Goal: Task Accomplishment & Management: Manage account settings

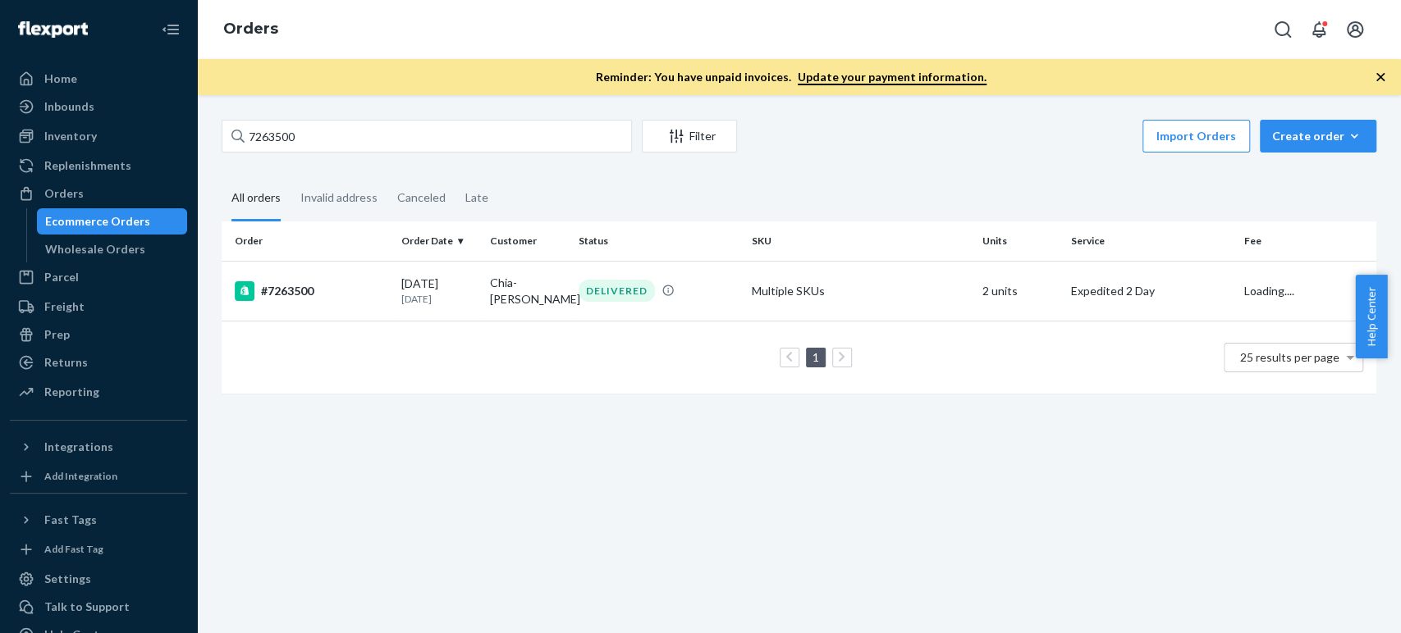
scroll to position [61, 0]
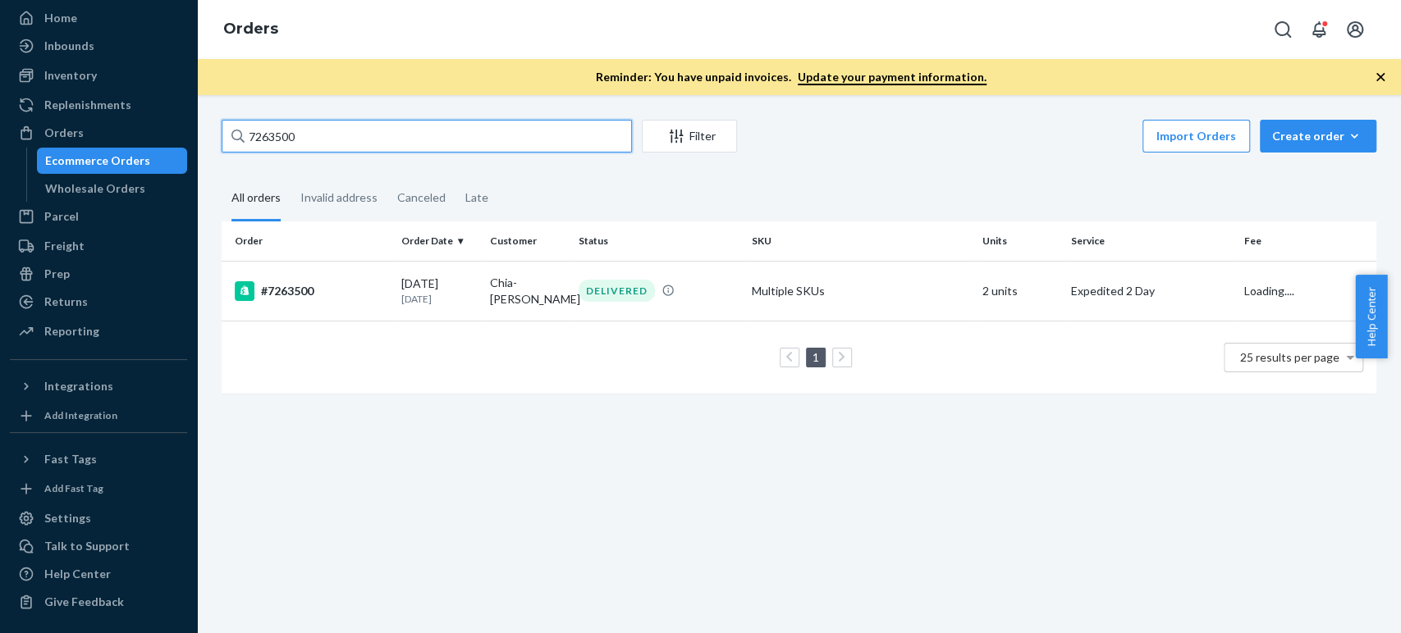
click at [305, 146] on input "7263500" at bounding box center [427, 136] width 410 height 33
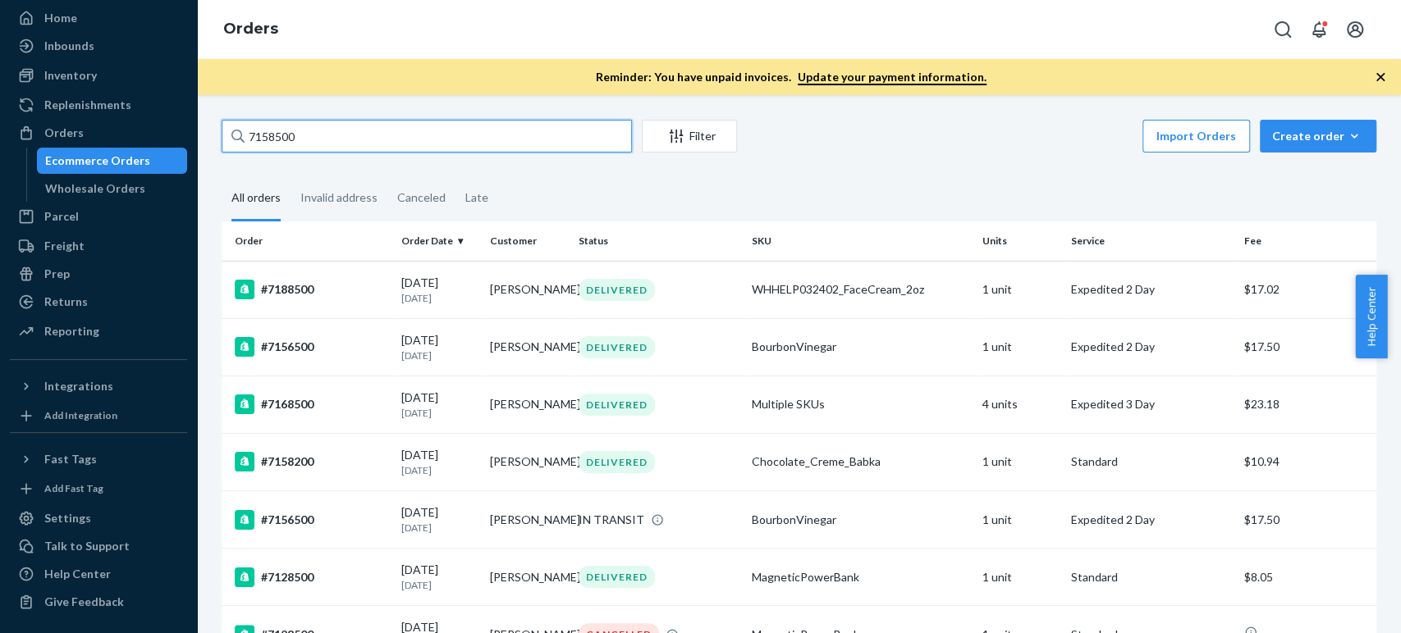
drag, startPoint x: 319, startPoint y: 135, endPoint x: 222, endPoint y: 151, distance: 98.1
click at [222, 151] on input "7158500" at bounding box center [427, 136] width 410 height 33
paste input "[PERSON_NAME]"
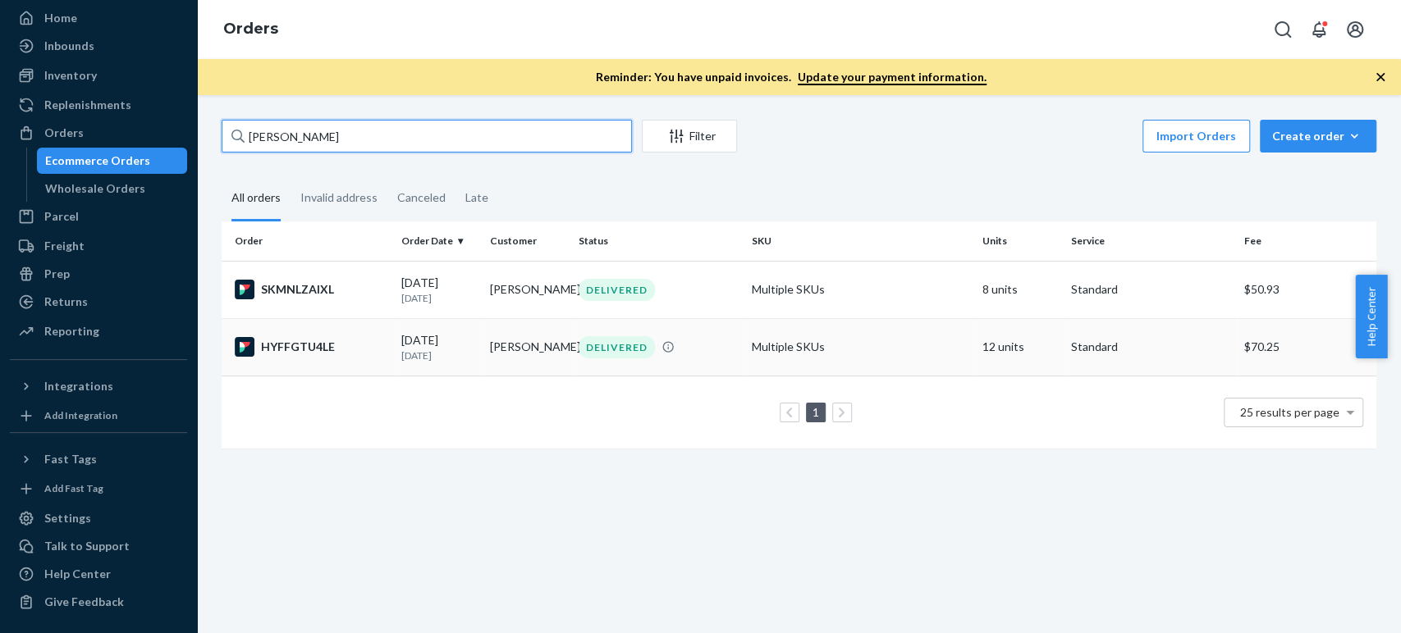
type input "[PERSON_NAME]"
click at [368, 357] on div "HYFFGTU4LE" at bounding box center [311, 347] width 153 height 20
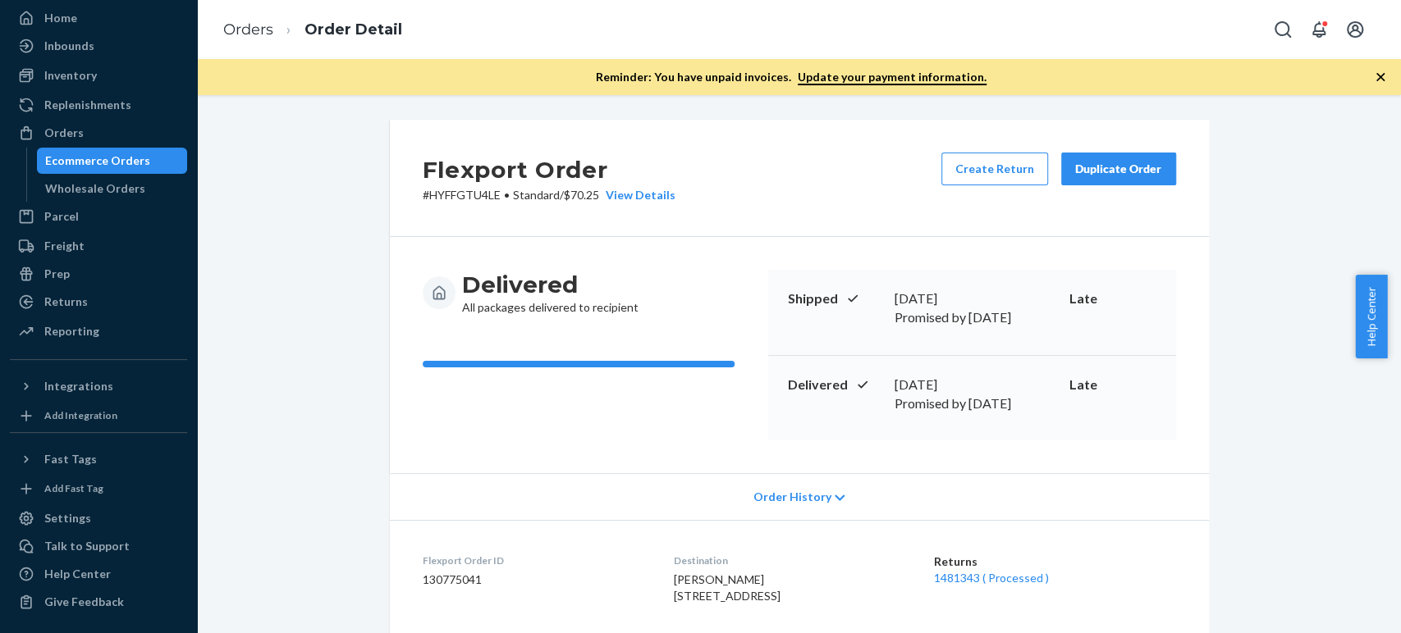
drag, startPoint x: 1131, startPoint y: 176, endPoint x: 729, endPoint y: 358, distance: 440.6
click at [79, 130] on div "Orders" at bounding box center [63, 133] width 39 height 16
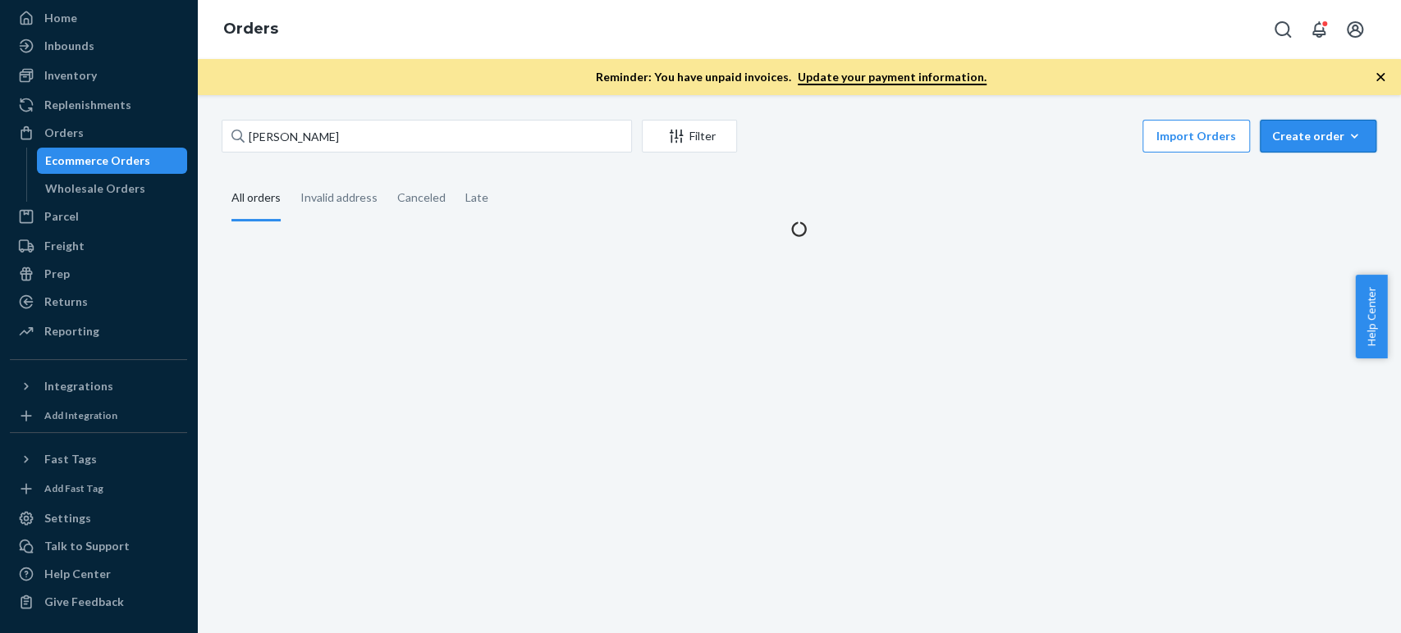
click at [1278, 120] on button "Create order Ecommerce order Removal order" at bounding box center [1317, 136] width 117 height 33
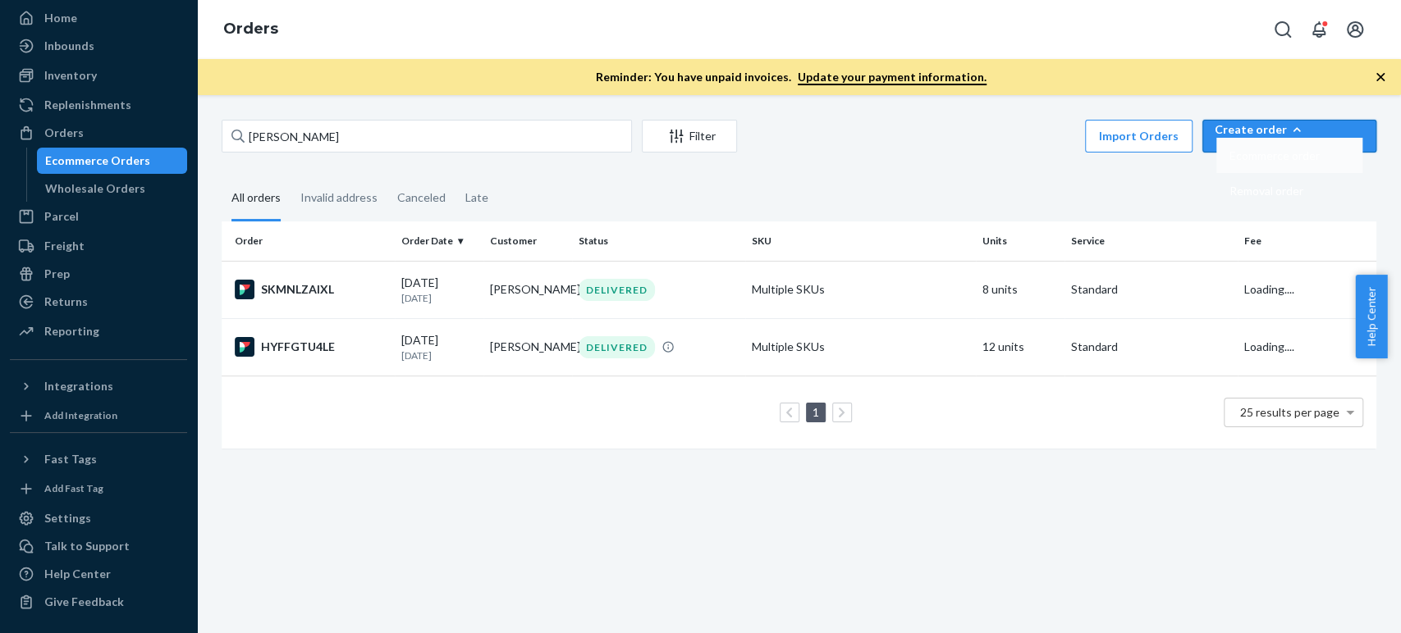
click at [1273, 162] on span "Ecommerce order" at bounding box center [1274, 155] width 90 height 11
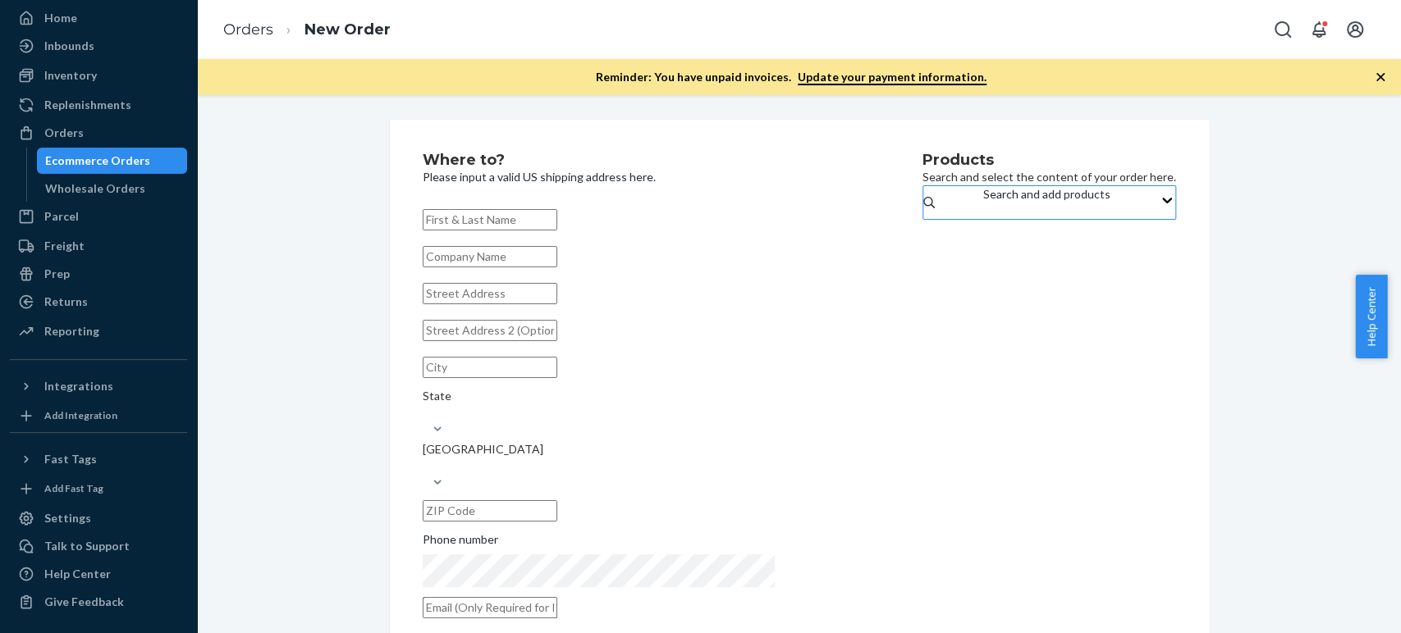
click at [983, 219] on div "Search and add products" at bounding box center [1046, 202] width 127 height 33
click at [983, 219] on input "Search and add products" at bounding box center [984, 211] width 2 height 16
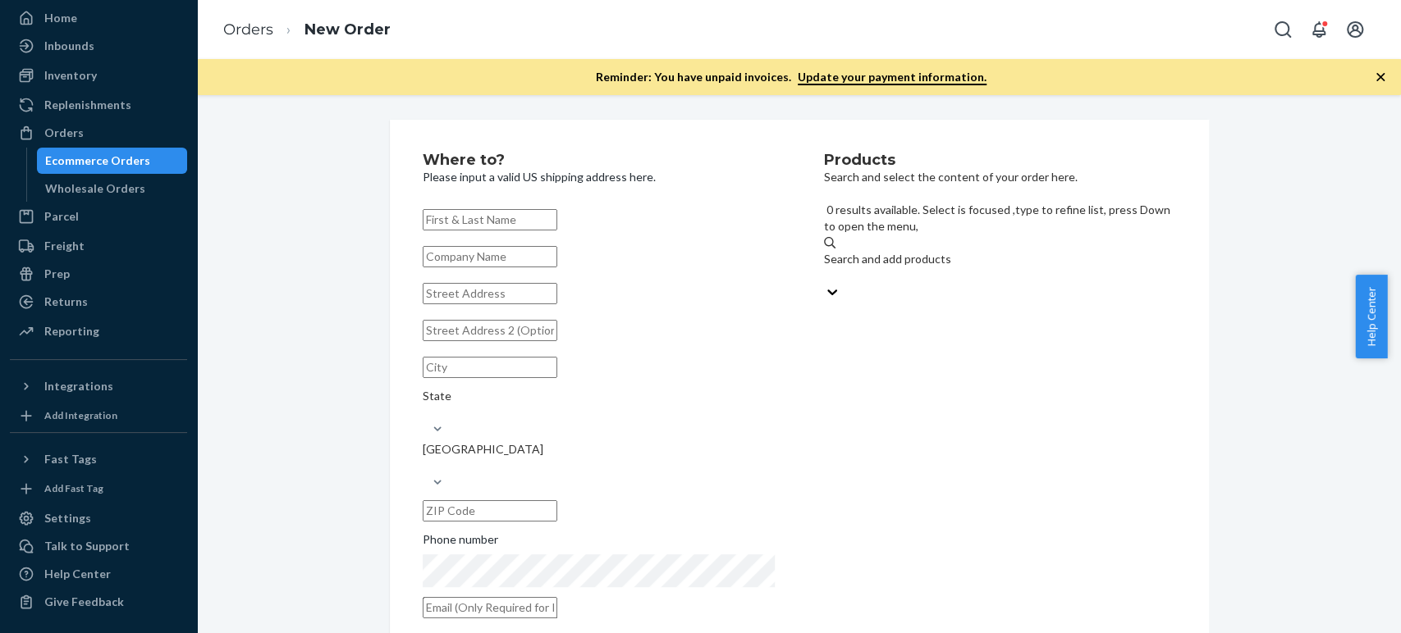
paste input "water bottle"
type input "water bottle"
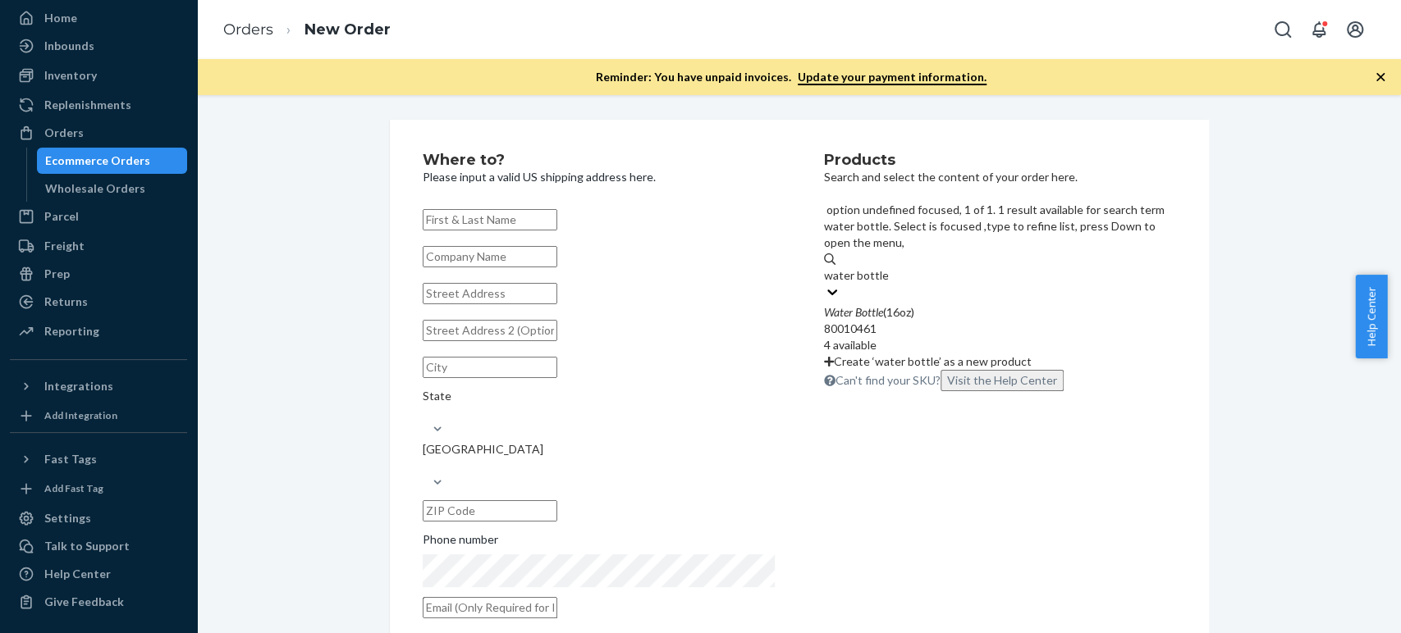
click at [873, 321] on div "80010461" at bounding box center [1000, 329] width 352 height 16
click at [873, 270] on input "water bottle" at bounding box center [856, 275] width 64 height 16
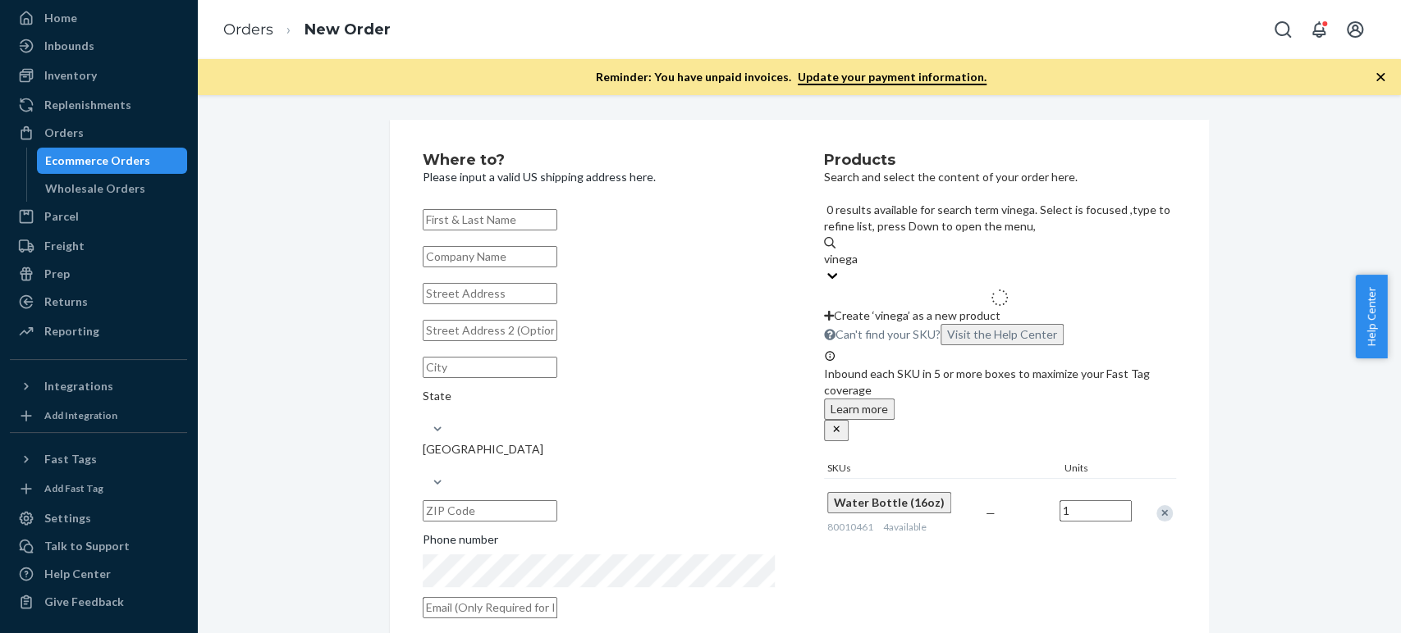
type input "vinegar"
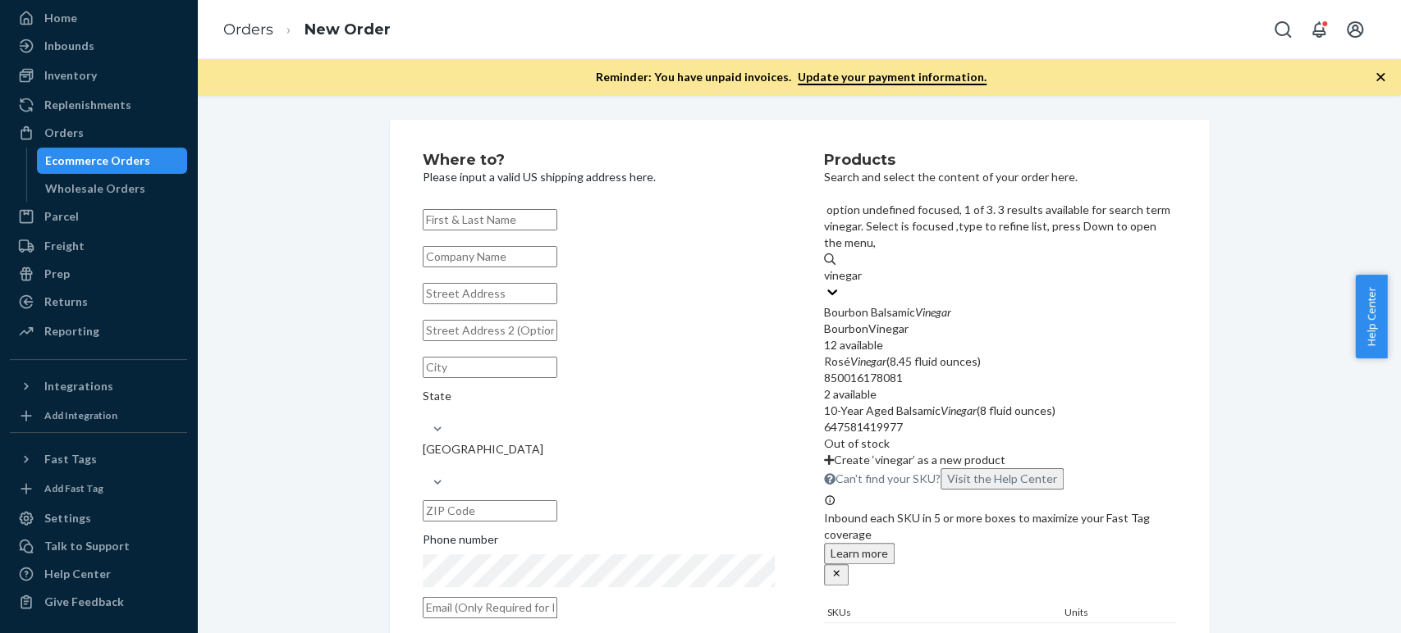
click at [875, 321] on div "BourbonVinegar" at bounding box center [1000, 329] width 352 height 16
click at [863, 267] on input "vinegar" at bounding box center [843, 275] width 39 height 16
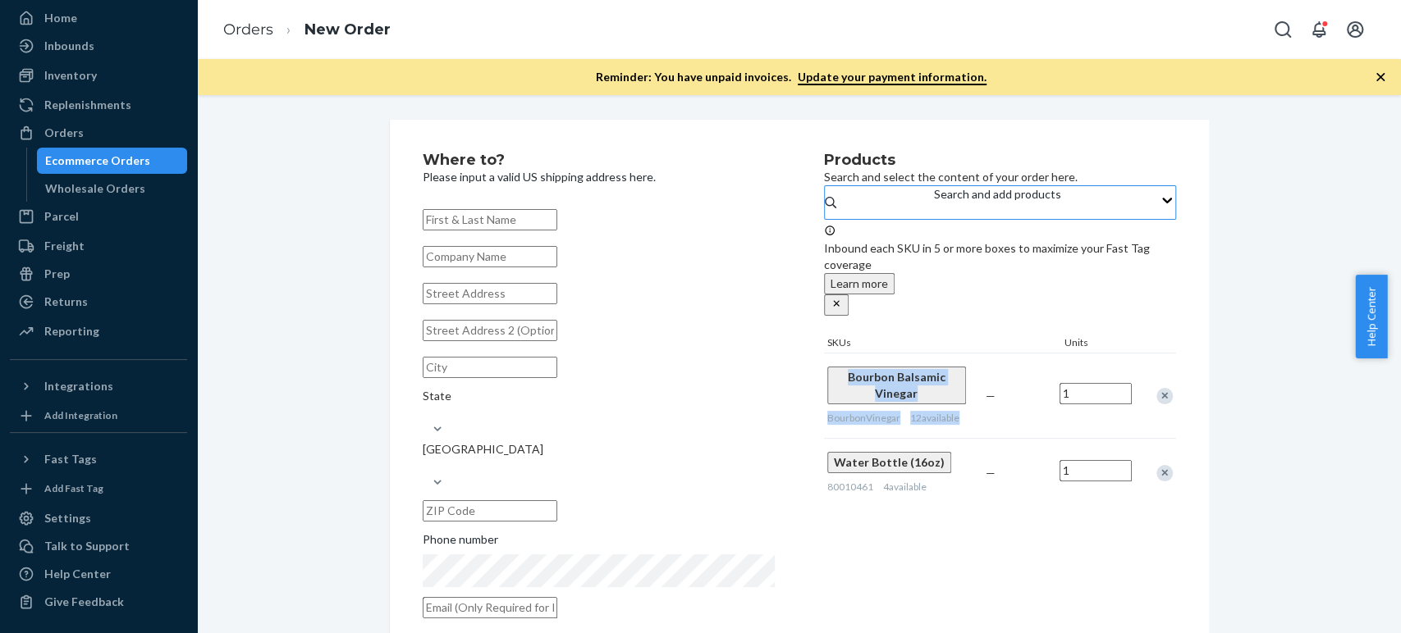
copy div "Bourbon Balsamic Vinegar BourbonVinegar 12 available"
drag, startPoint x: 979, startPoint y: 364, endPoint x: 820, endPoint y: 359, distance: 159.3
click at [824, 359] on div "Bourbon Balsamic Vinegar BourbonVinegar 12 available — 1" at bounding box center [1000, 395] width 352 height 85
click at [824, 510] on div "Products Search and select the content of your order here. Search and add produ…" at bounding box center [1000, 391] width 352 height 476
click at [934, 203] on div "Search and add products" at bounding box center [997, 194] width 127 height 16
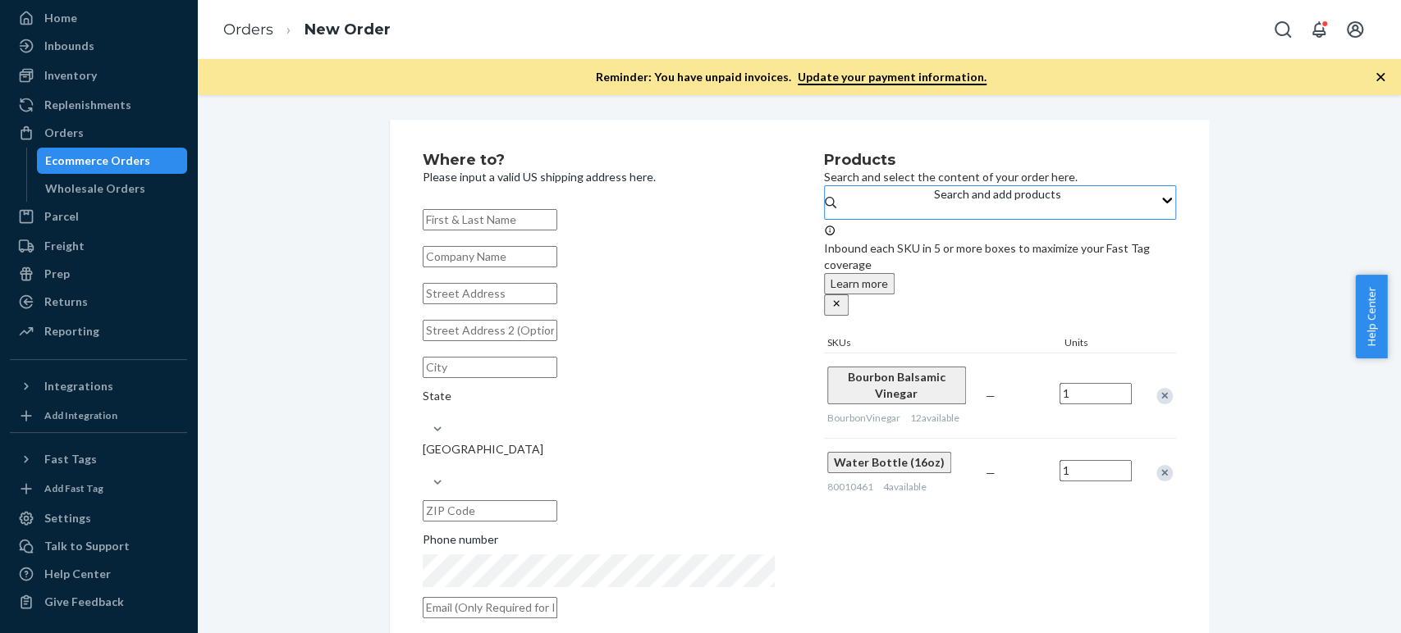
click at [934, 219] on input "Search and add products" at bounding box center [935, 211] width 2 height 16
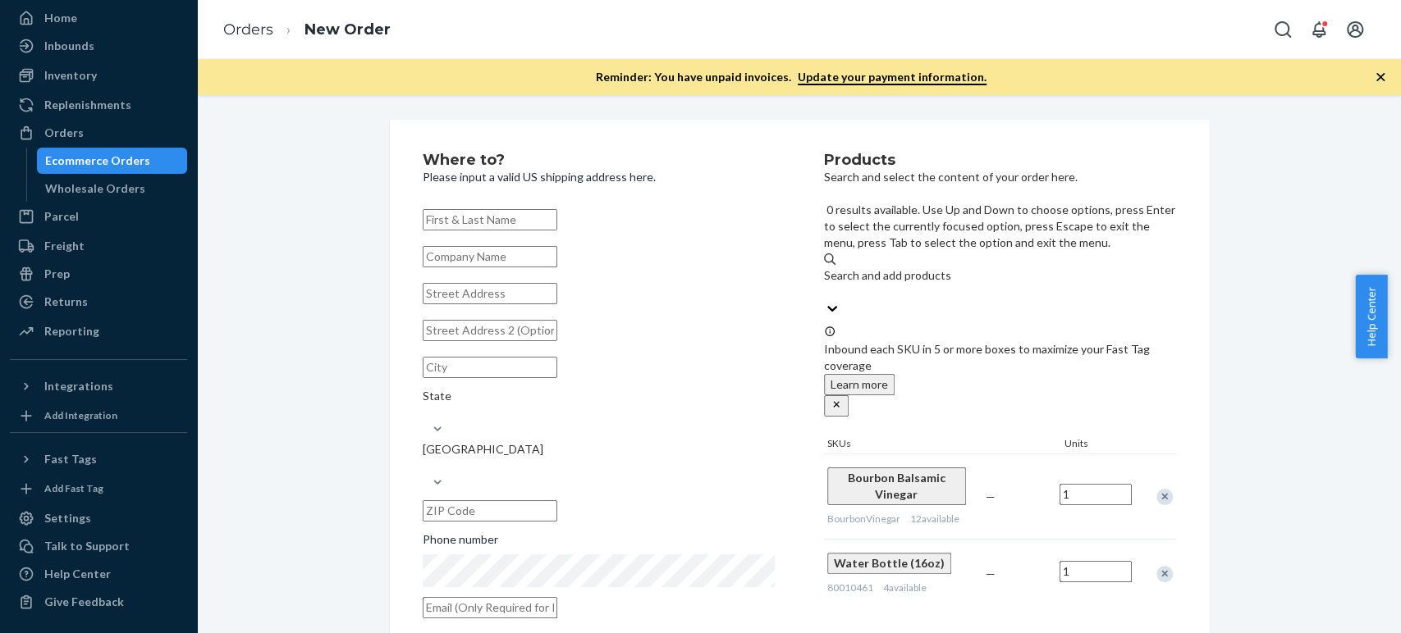
paste input "notebooks"
type input "notebooks"
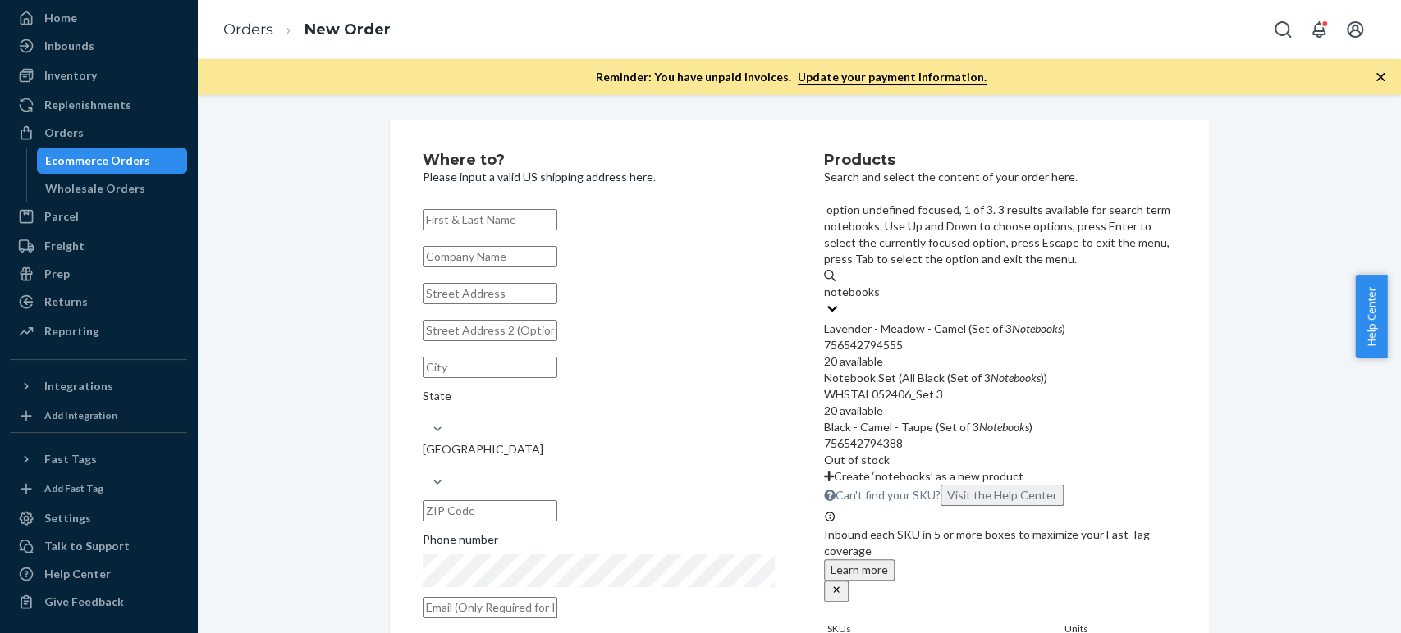
click at [897, 337] on div "756542794555" at bounding box center [1000, 345] width 352 height 16
click at [879, 284] on input "notebooks" at bounding box center [851, 292] width 55 height 16
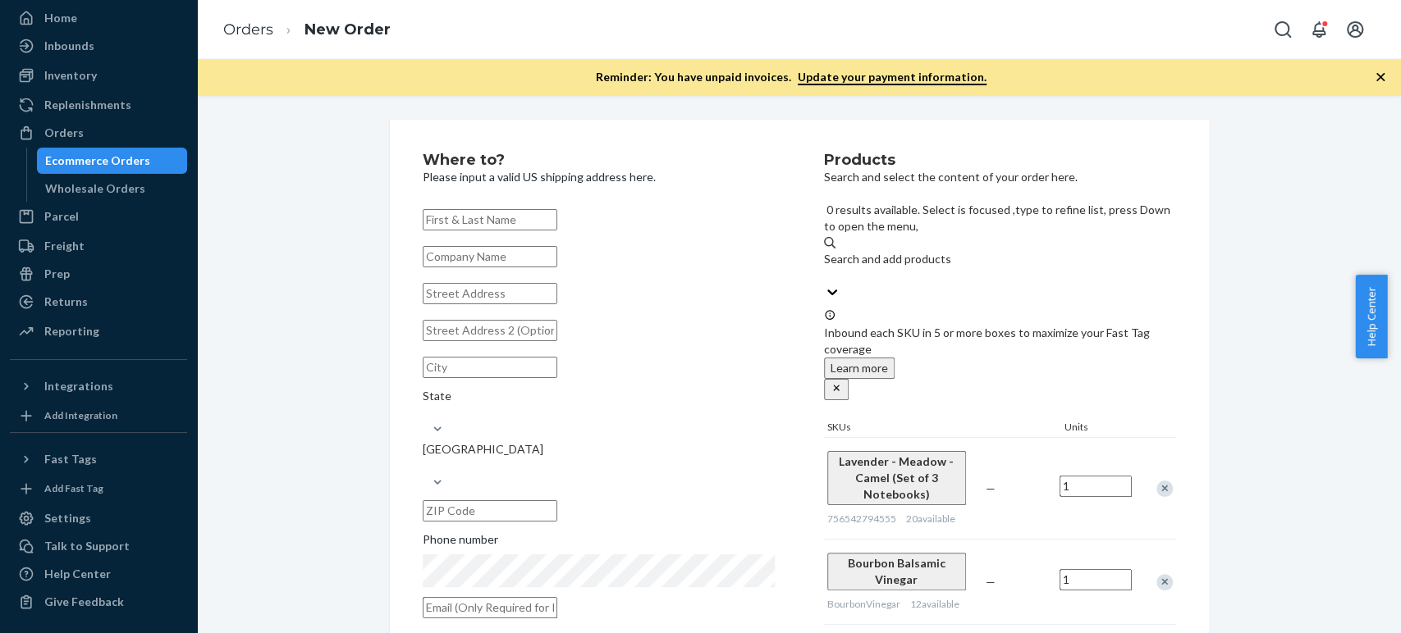
paste input "olivewood spoon"
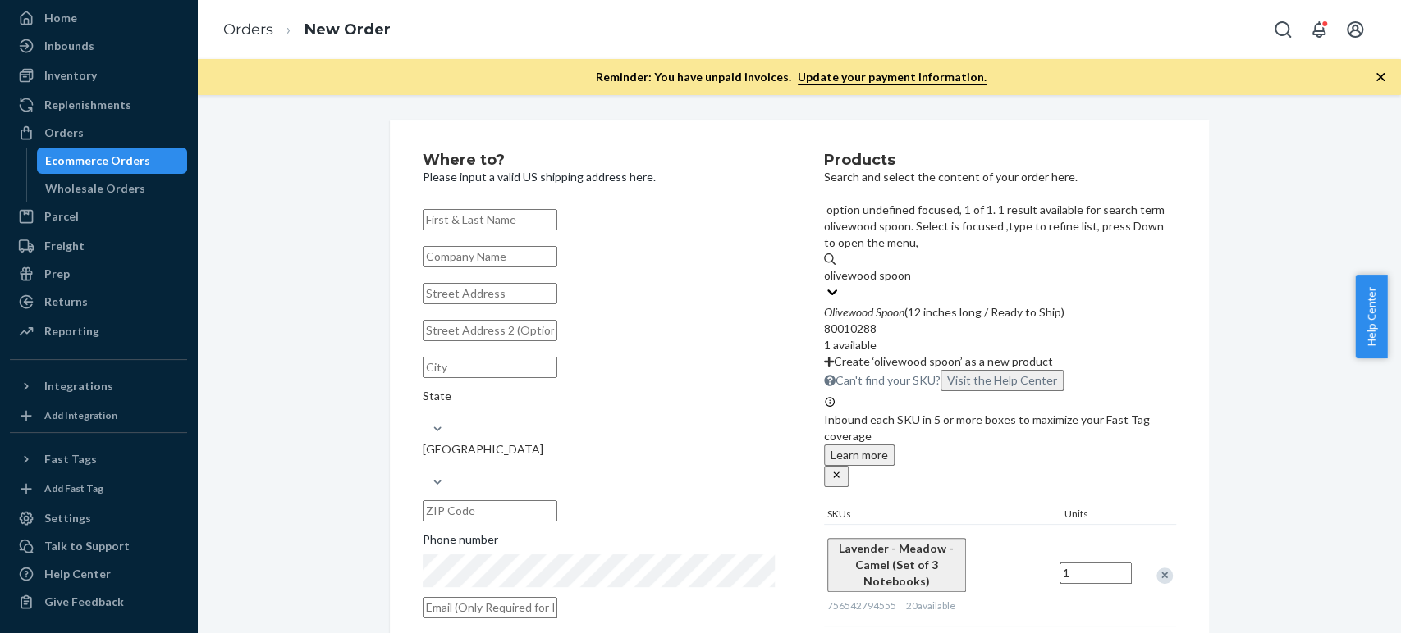
type input "olivewood spoon"
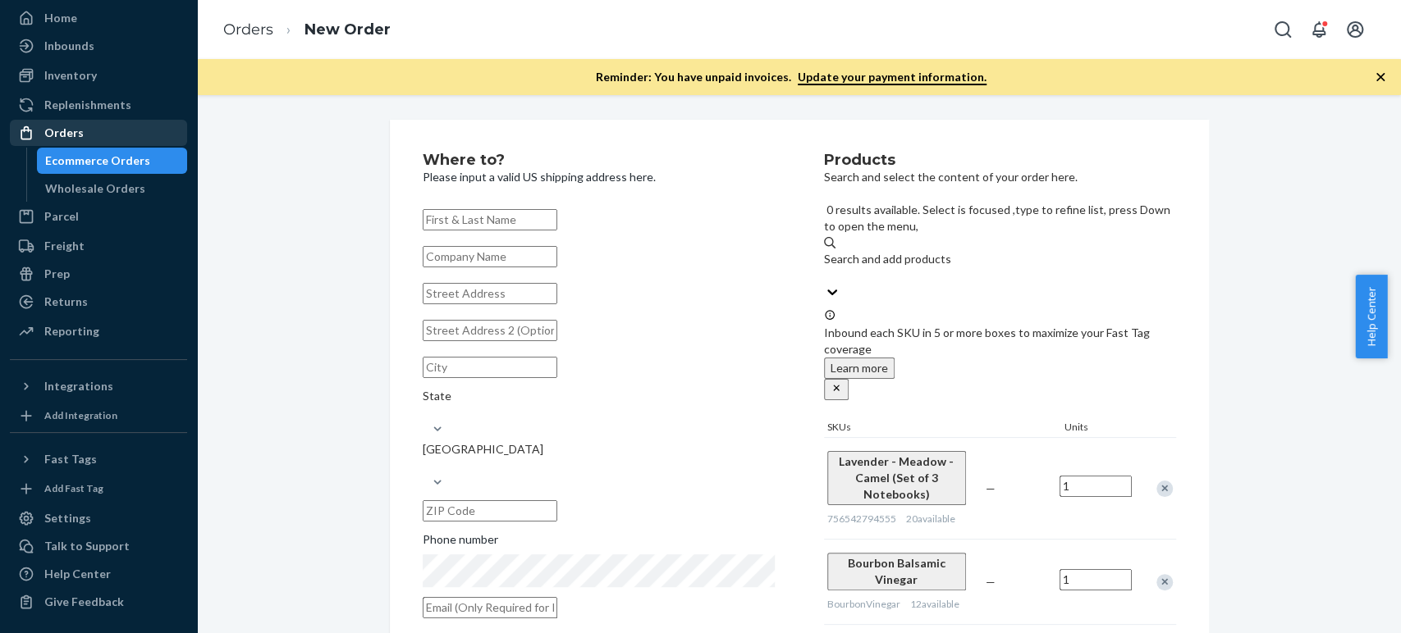
click at [79, 131] on div "Orders" at bounding box center [63, 133] width 39 height 16
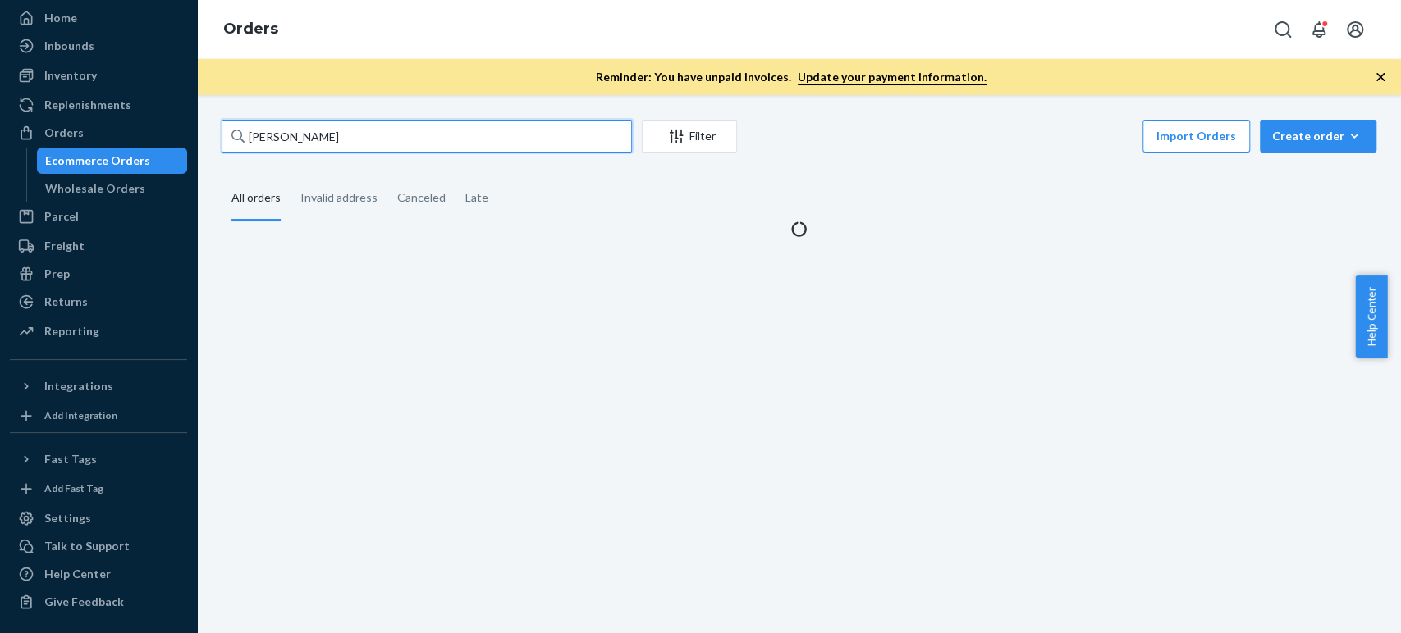
click at [400, 126] on input "[PERSON_NAME]" at bounding box center [427, 136] width 410 height 33
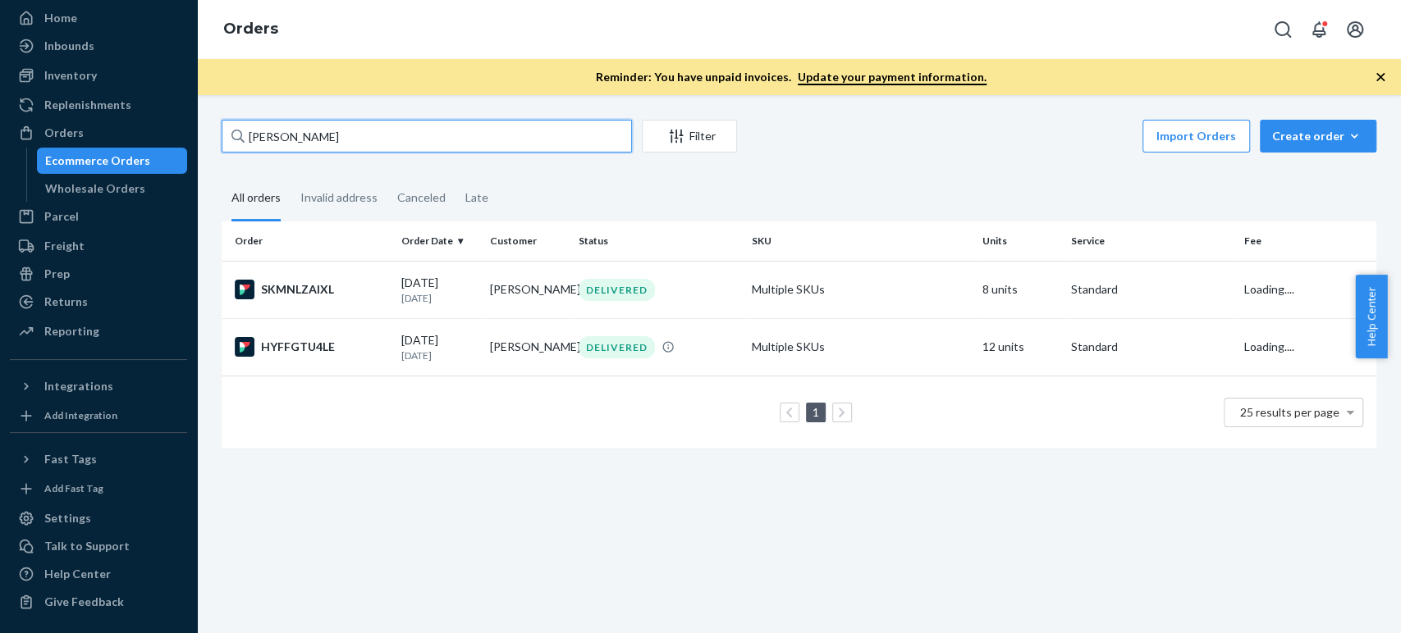
drag, startPoint x: 402, startPoint y: 133, endPoint x: 237, endPoint y: 132, distance: 164.9
click at [237, 132] on div "[PERSON_NAME]" at bounding box center [427, 136] width 410 height 33
paste input "7232100"
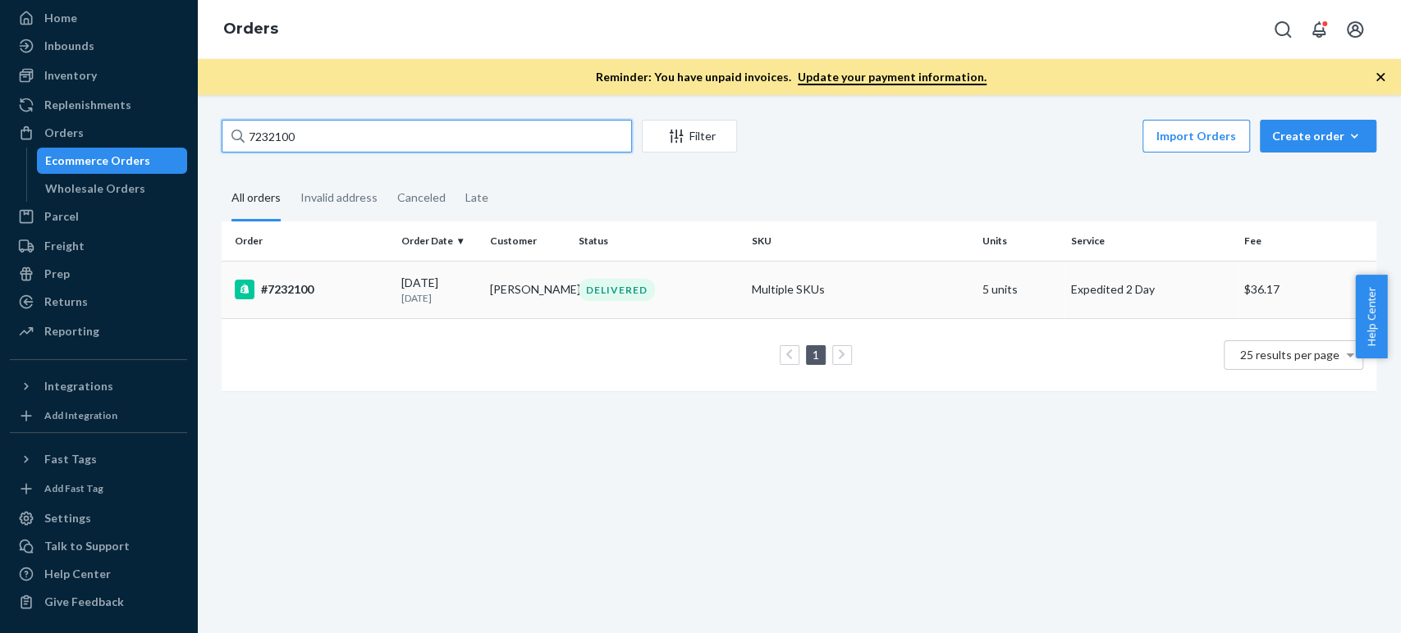
type input "7232100"
click at [331, 302] on td "#7232100" at bounding box center [308, 289] width 173 height 57
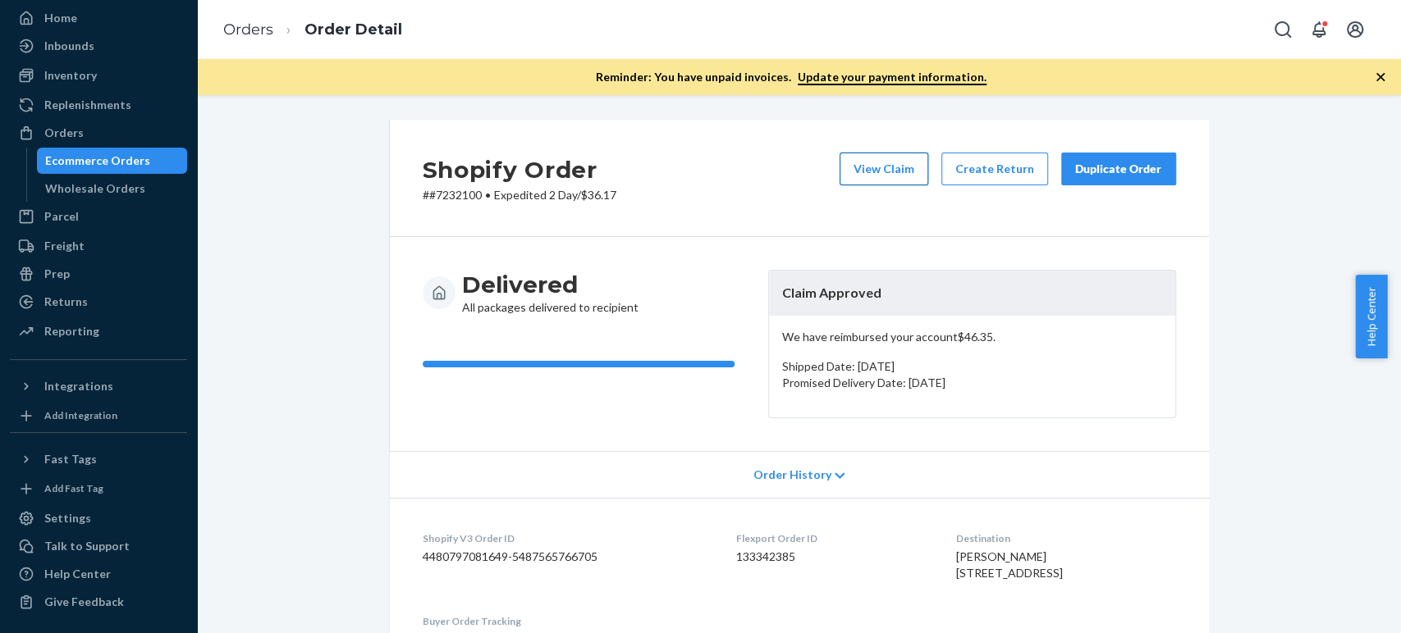
click at [858, 171] on button "View Claim" at bounding box center [883, 169] width 89 height 33
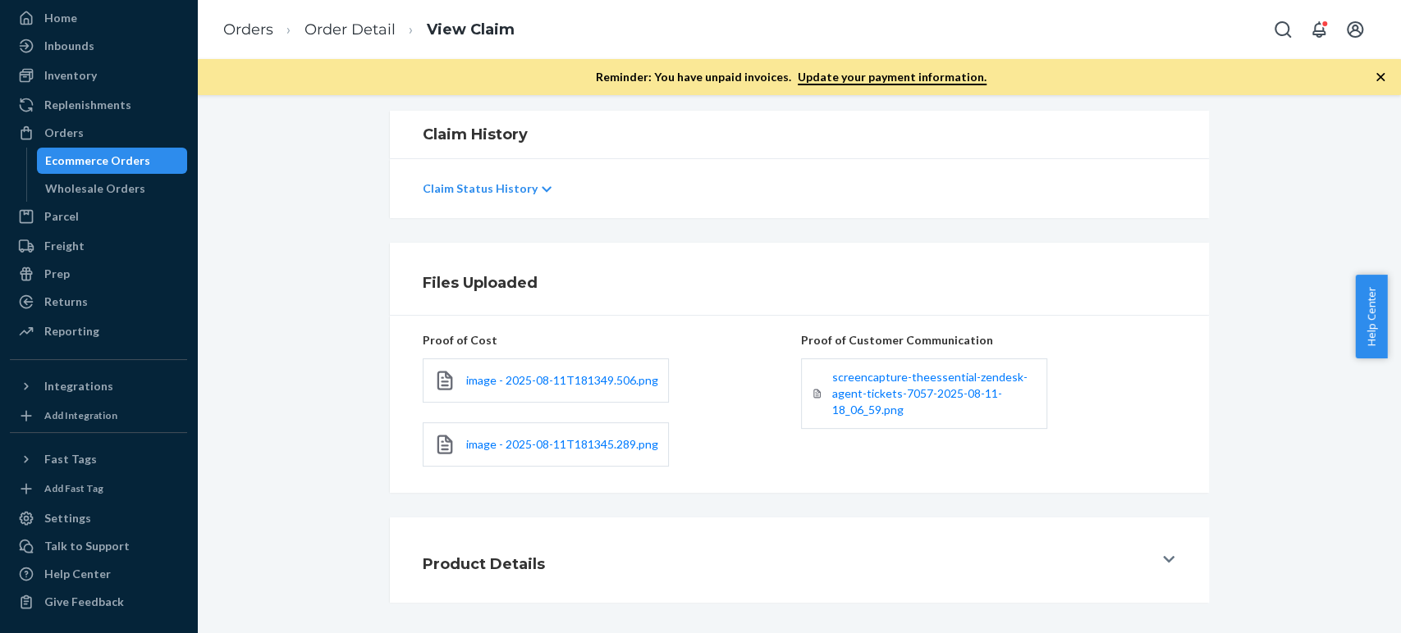
scroll to position [274, 0]
click at [63, 75] on div "Inventory" at bounding box center [70, 75] width 53 height 16
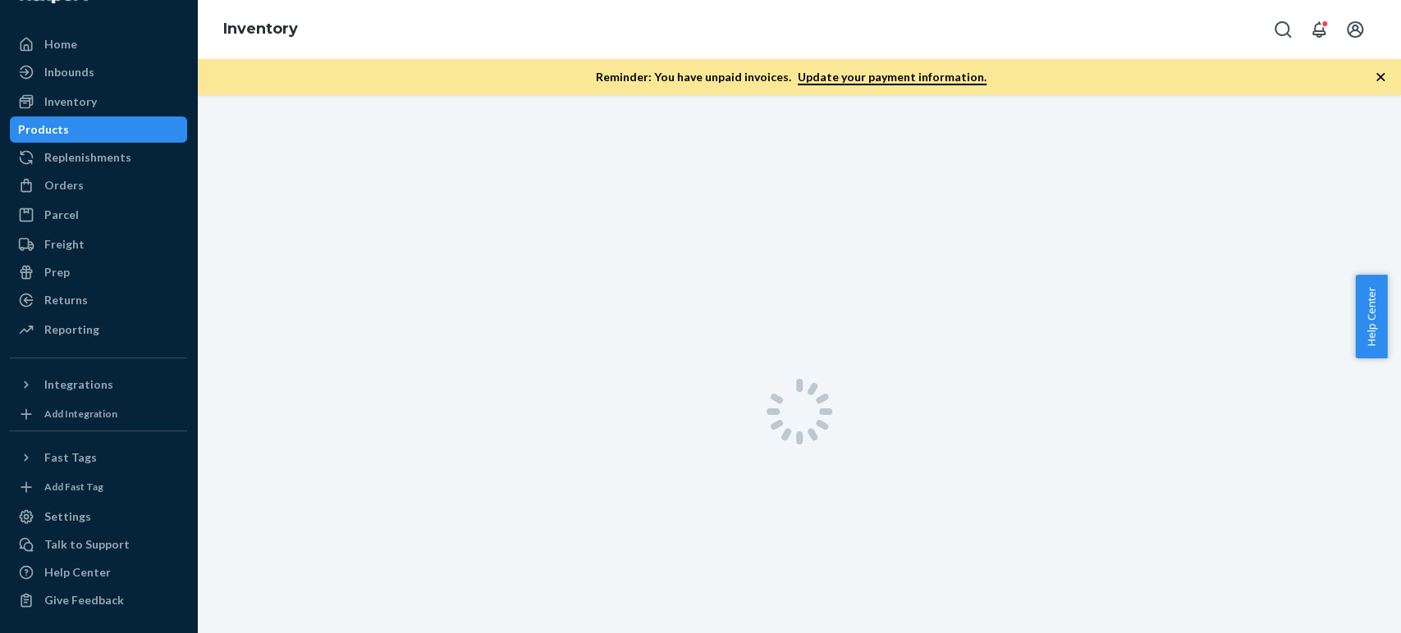
scroll to position [33, 0]
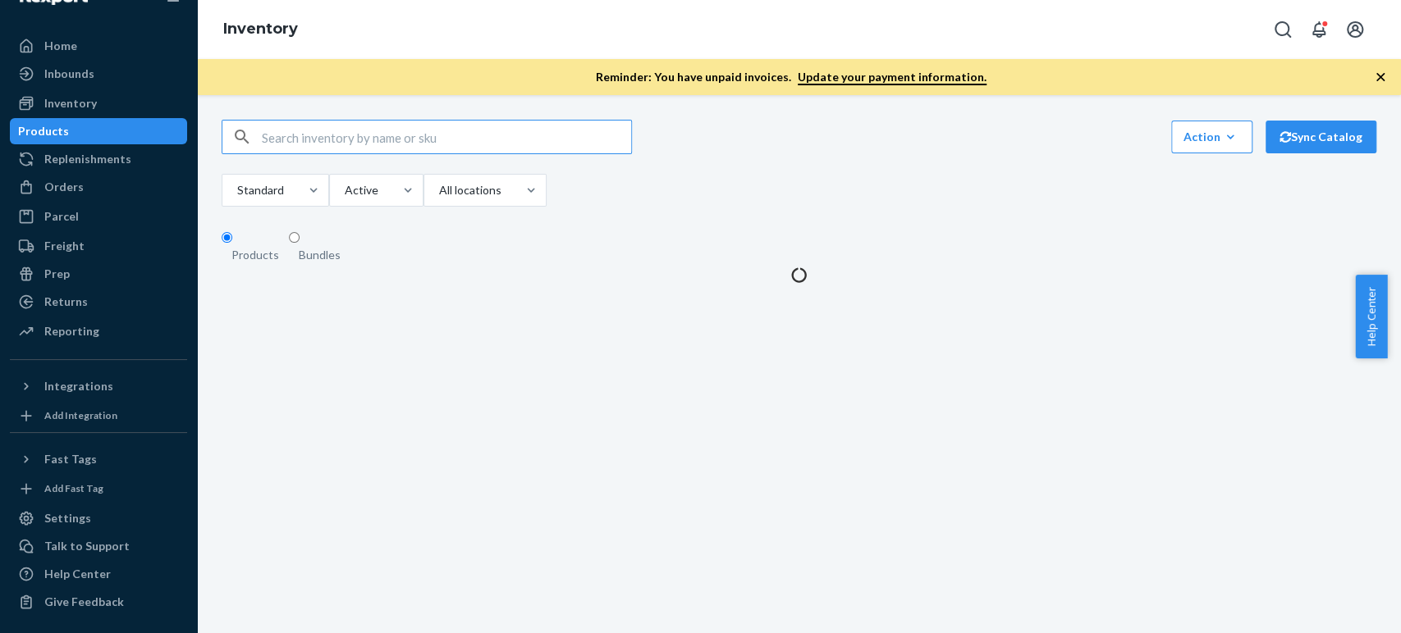
click at [442, 151] on input "text" at bounding box center [446, 137] width 369 height 33
drag, startPoint x: 322, startPoint y: 143, endPoint x: 263, endPoint y: 146, distance: 60.0
click at [260, 142] on div "pajamas" at bounding box center [426, 137] width 409 height 33
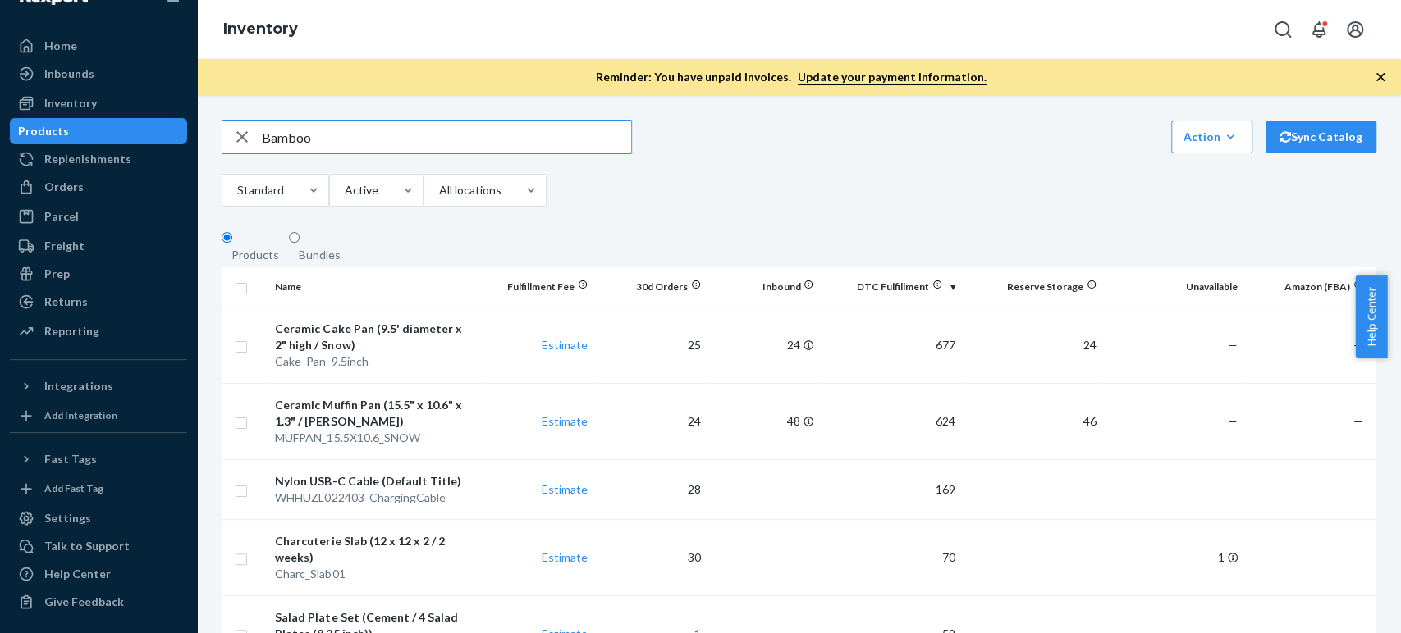
type input "Bamboo"
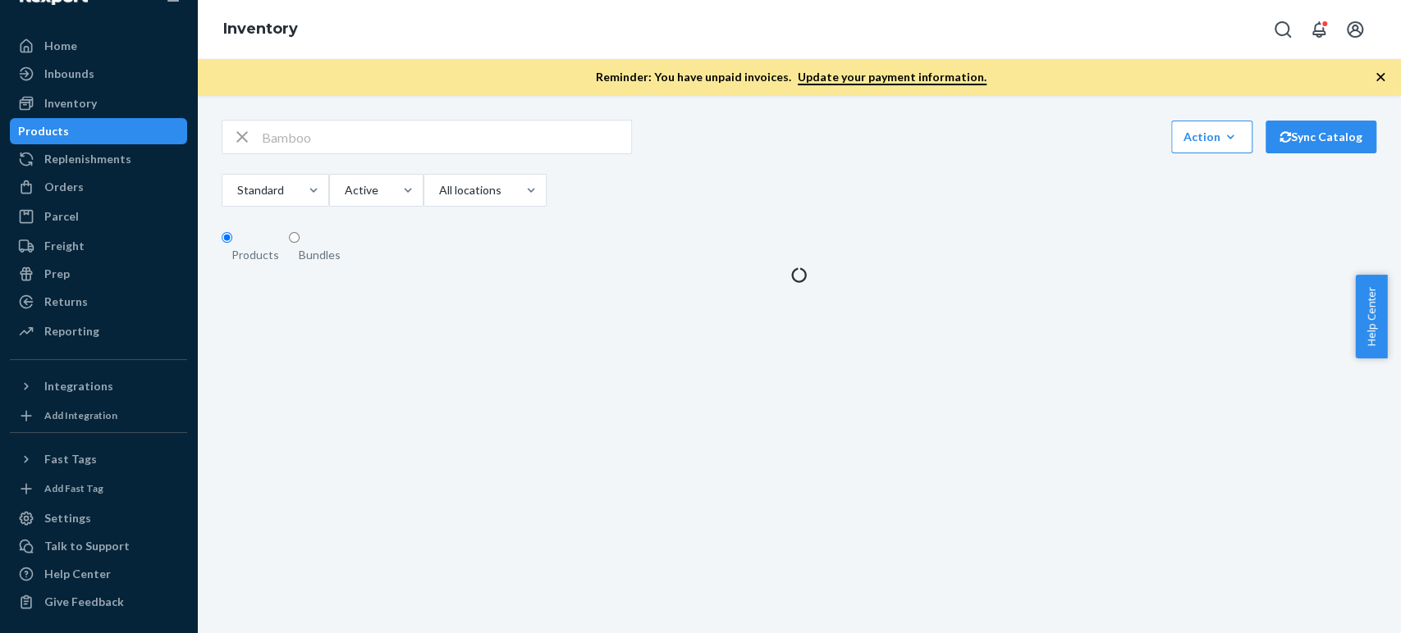
click at [310, 247] on div "Bundles" at bounding box center [320, 255] width 42 height 16
click at [299, 243] on input "Bundles" at bounding box center [294, 237] width 11 height 11
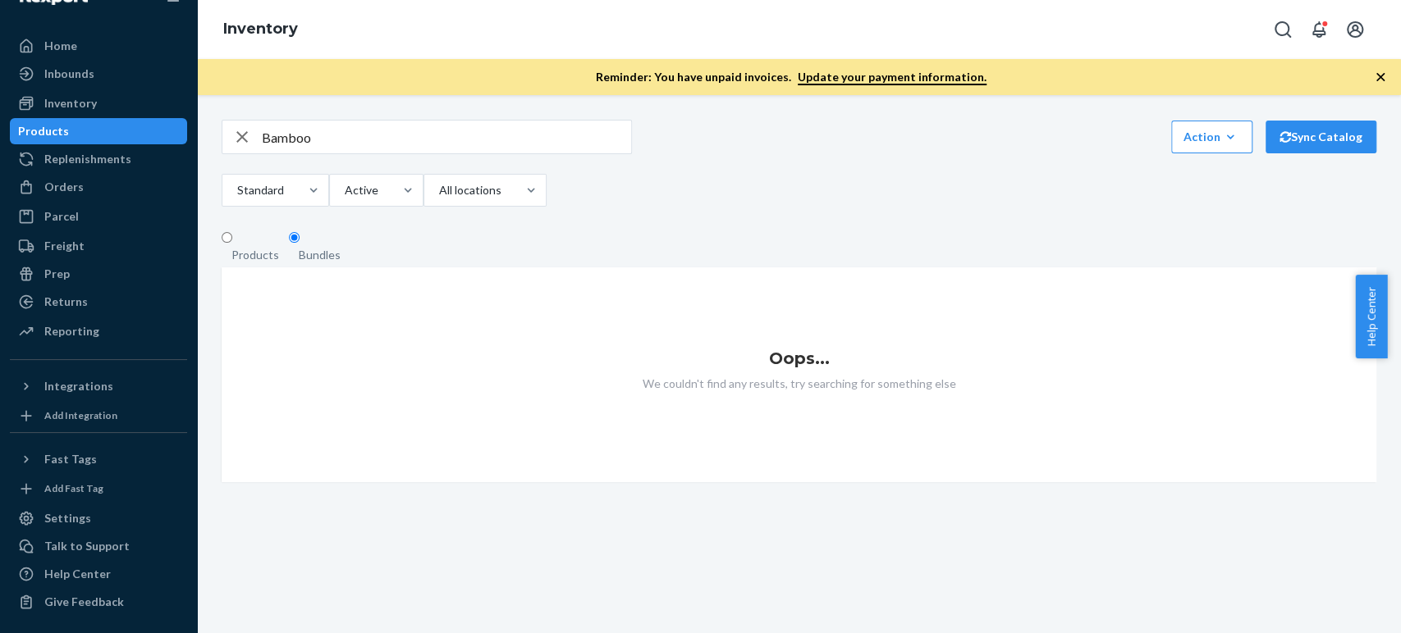
click at [254, 254] on div "Products" at bounding box center [255, 255] width 48 height 16
click at [232, 243] on input "Products" at bounding box center [227, 237] width 11 height 11
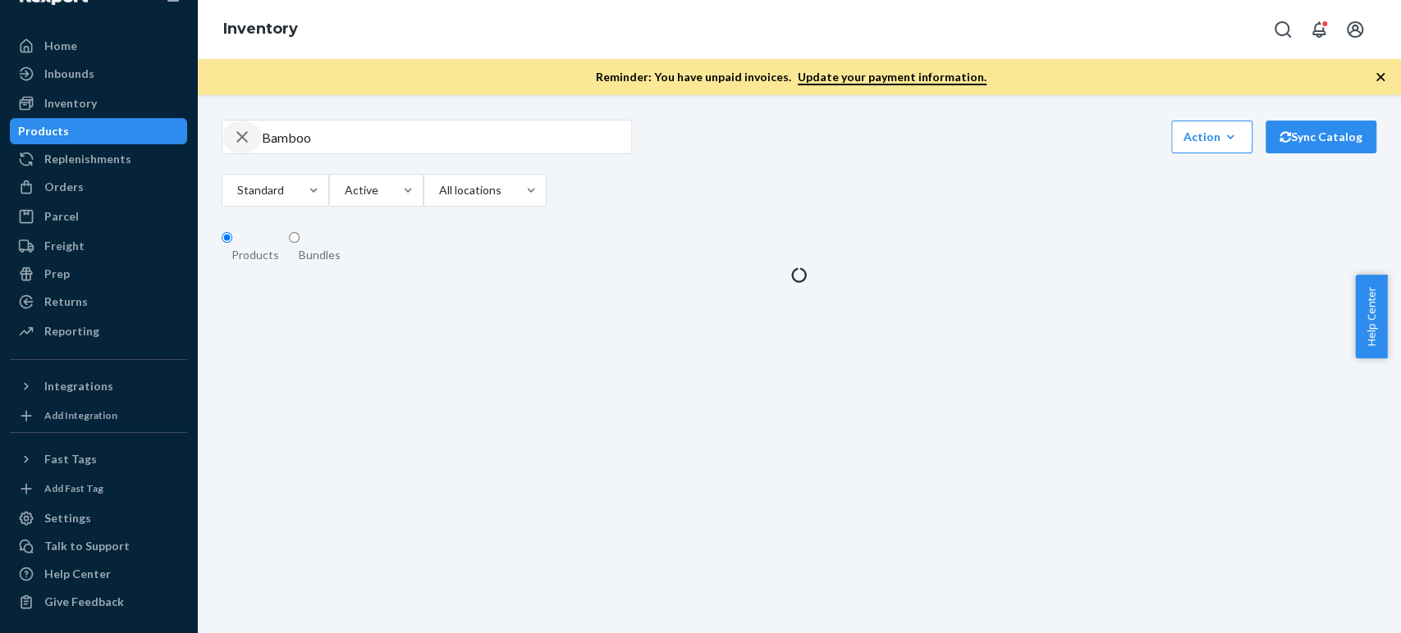
click at [243, 135] on icon "button" at bounding box center [242, 137] width 20 height 33
click at [269, 143] on input "text" at bounding box center [446, 137] width 369 height 33
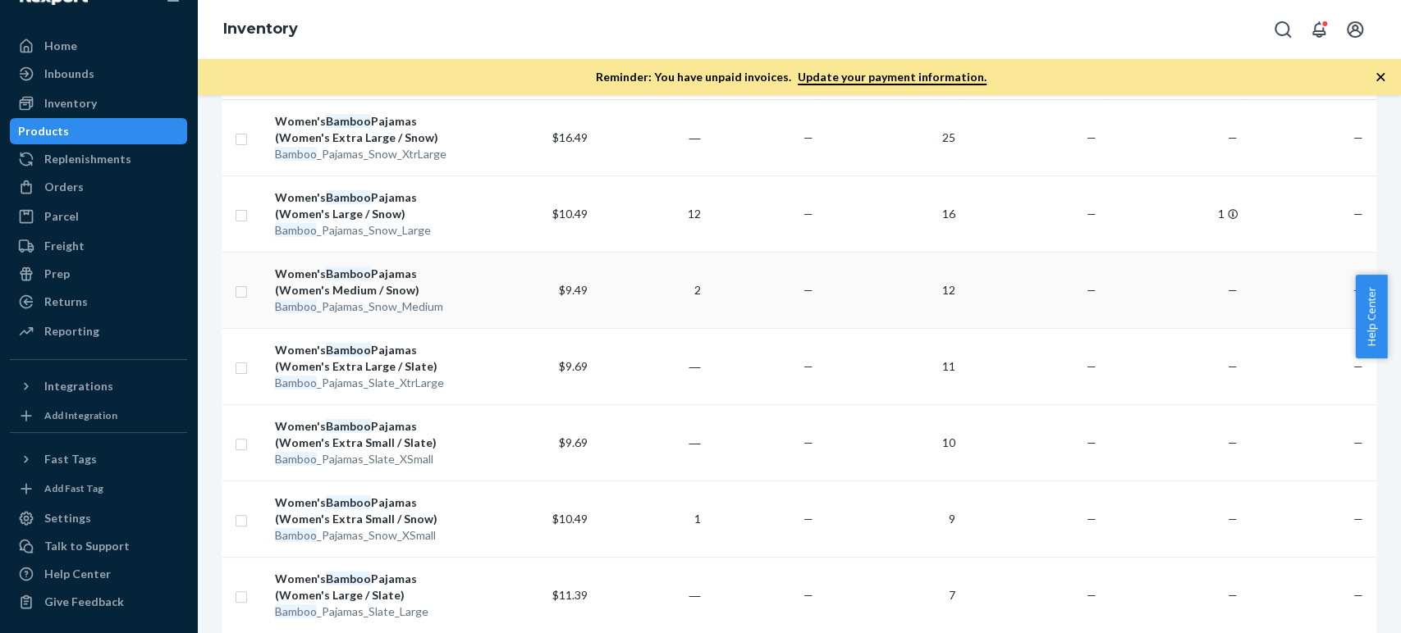
scroll to position [0, 0]
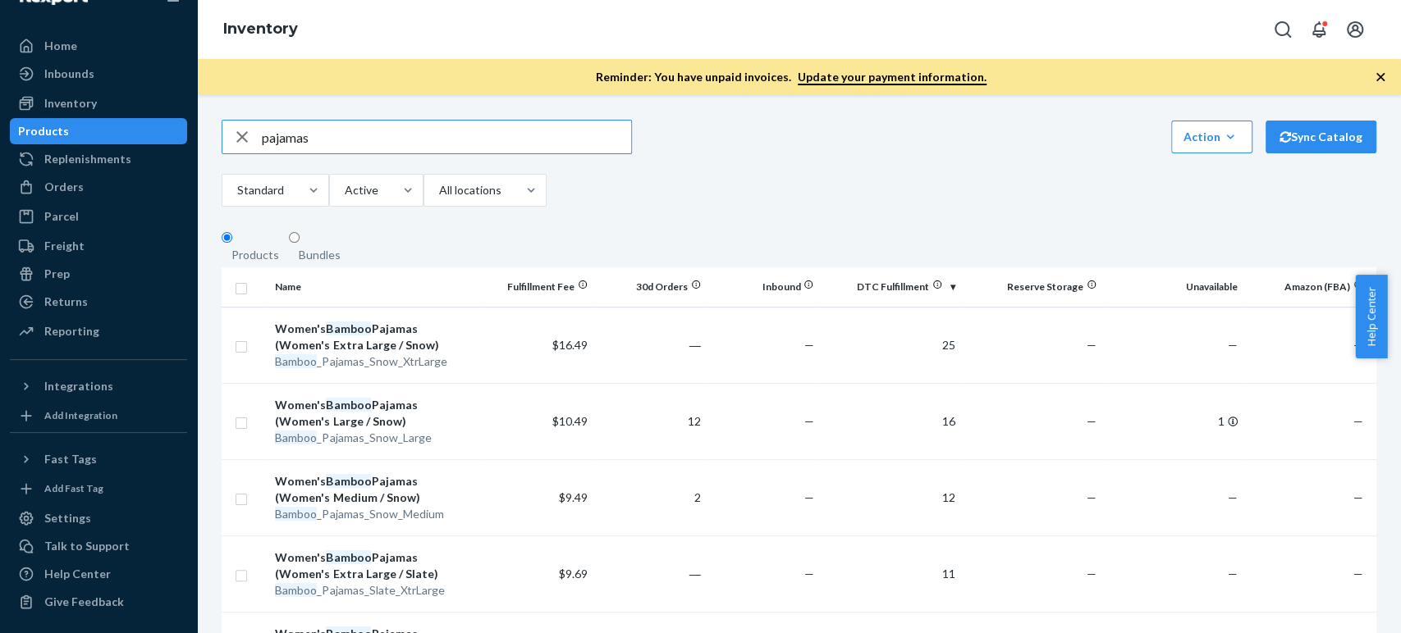
type input "pajamas"
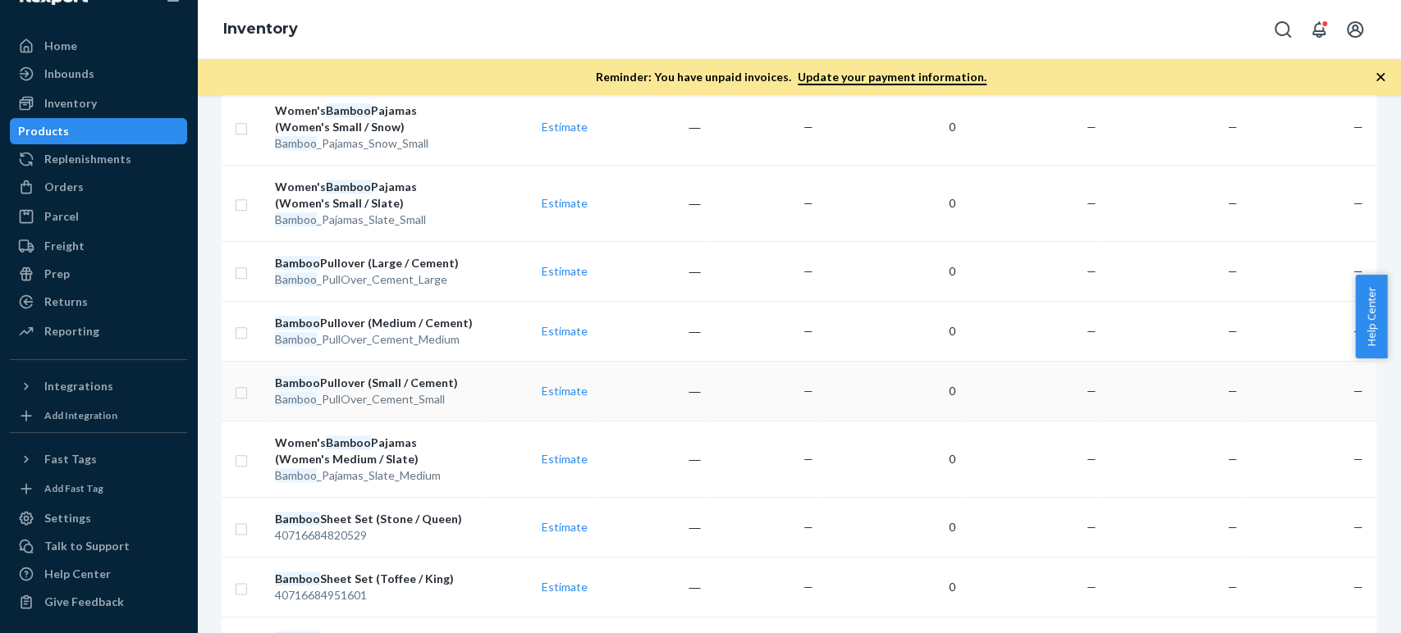
scroll to position [915, 0]
